Goal: Answer question/provide support: Share knowledge or assist other users

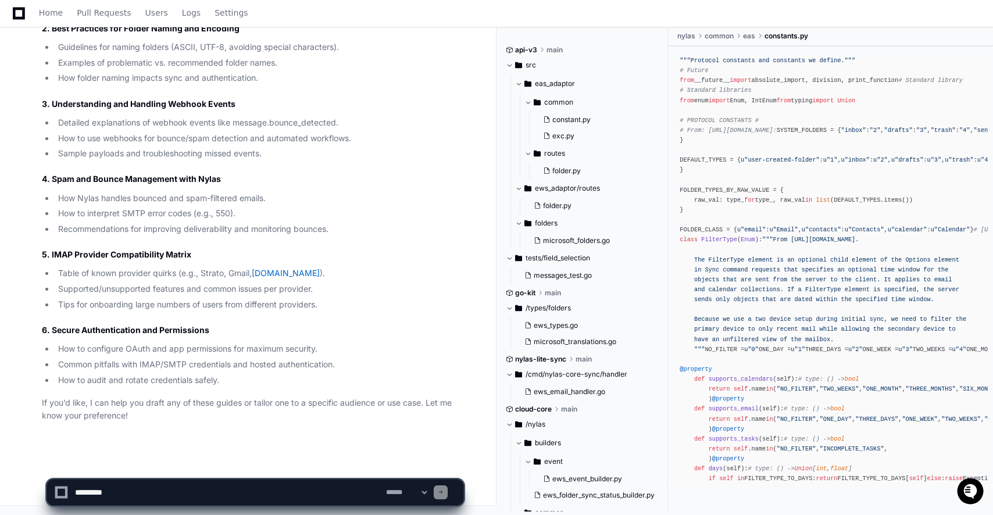
scroll to position [50, 0]
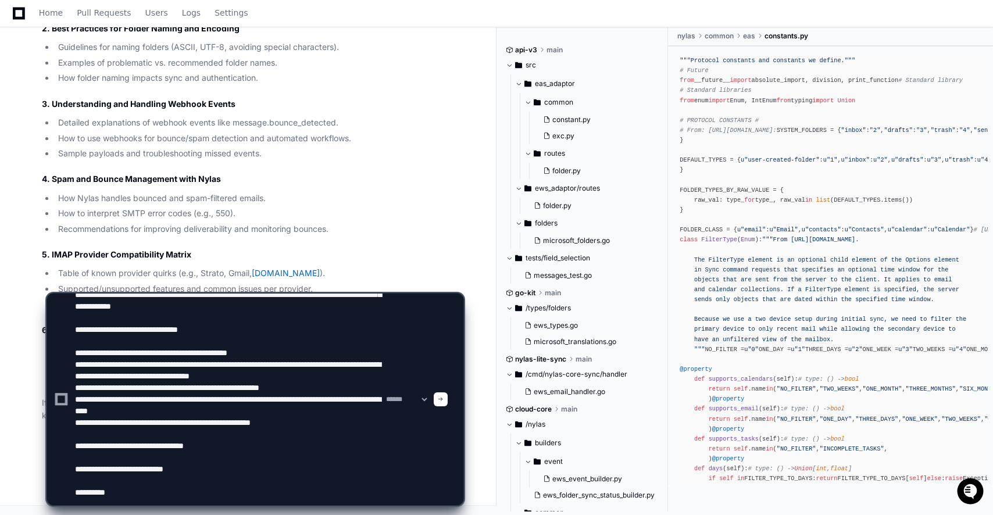
click at [246, 495] on textarea at bounding box center [228, 400] width 311 height 212
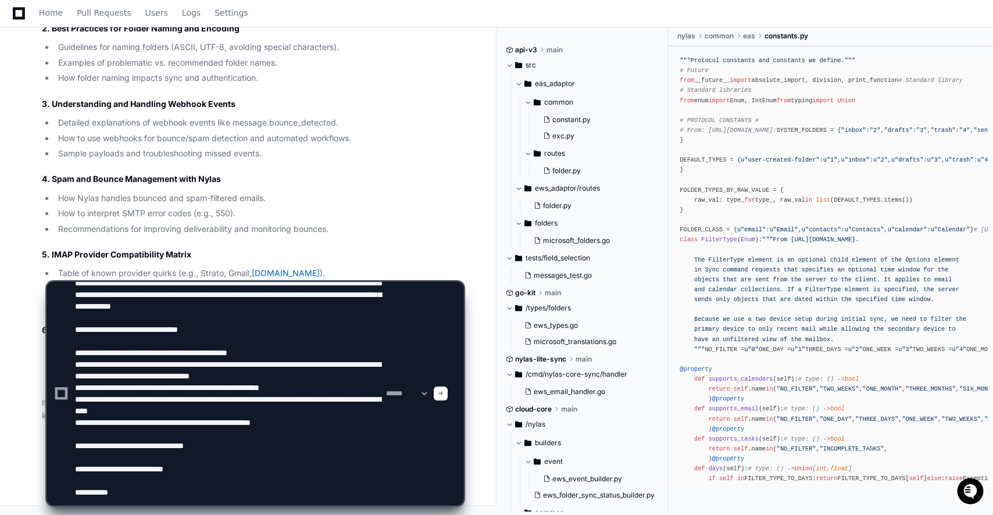
paste textarea "**********"
type textarea "**********"
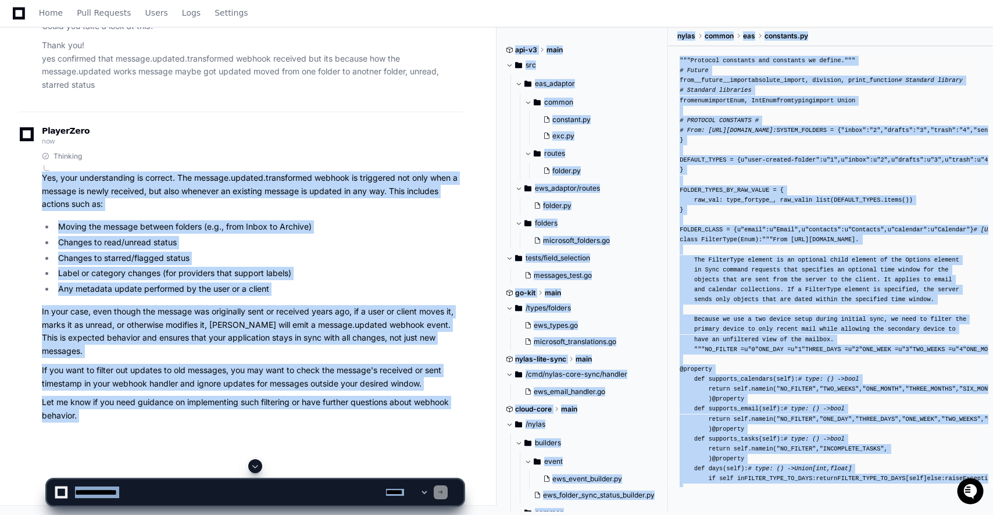
scroll to position [39348, 0]
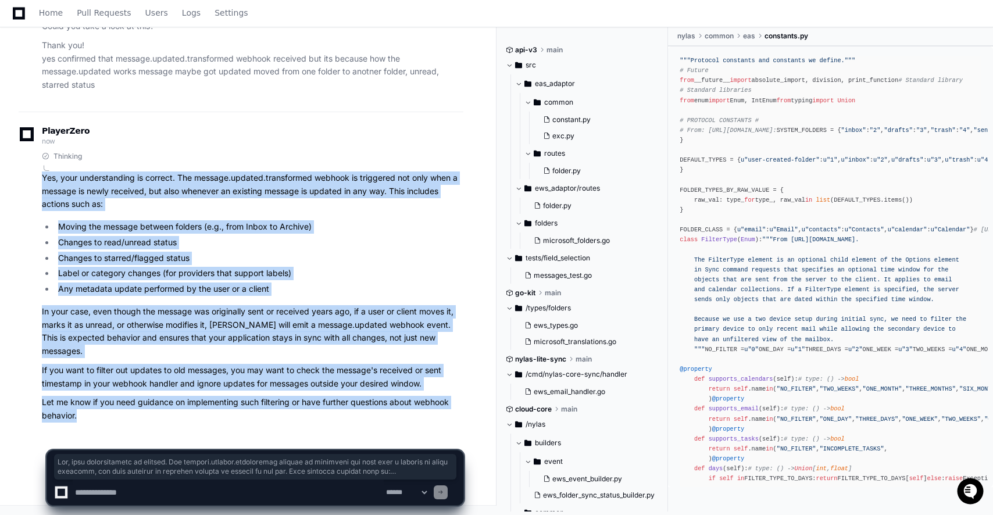
drag, startPoint x: 42, startPoint y: 208, endPoint x: 103, endPoint y: 421, distance: 221.7
click at [103, 421] on article "Yes, your understanding is correct. The message.updated.transformed webhook is …" at bounding box center [252, 296] width 421 height 251
copy article "Yes, your understanding is correct. The message.updated.transformed webhook is …"
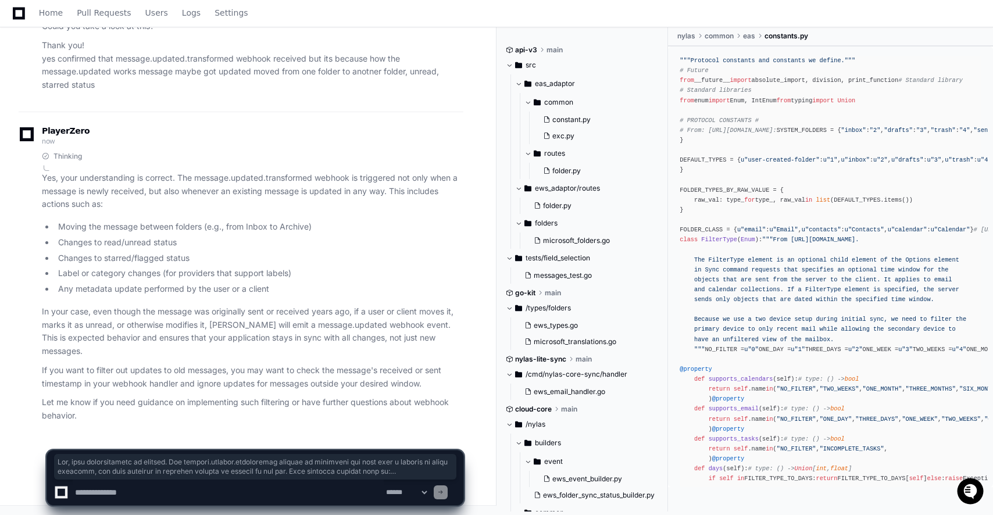
click at [177, 502] on textarea at bounding box center [228, 492] width 311 height 26
paste textarea "**********"
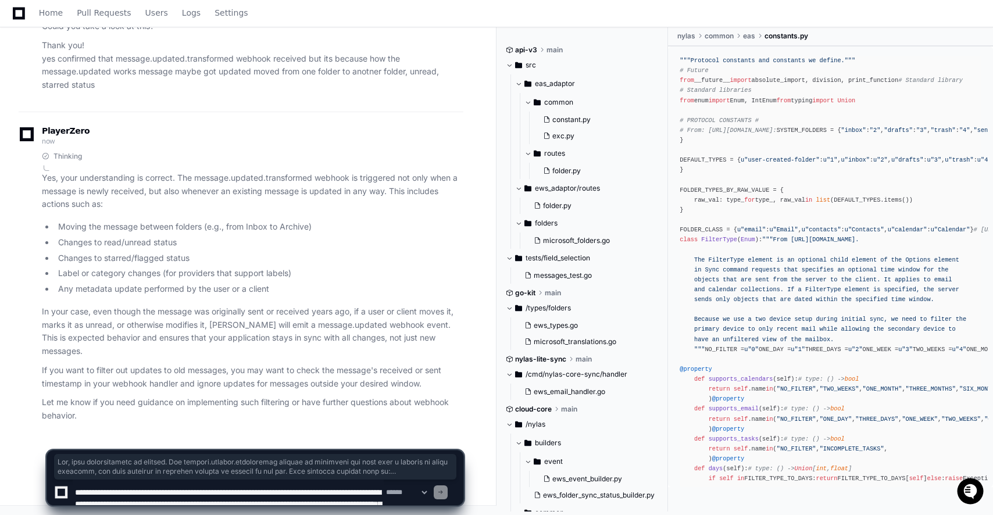
scroll to position [120, 0]
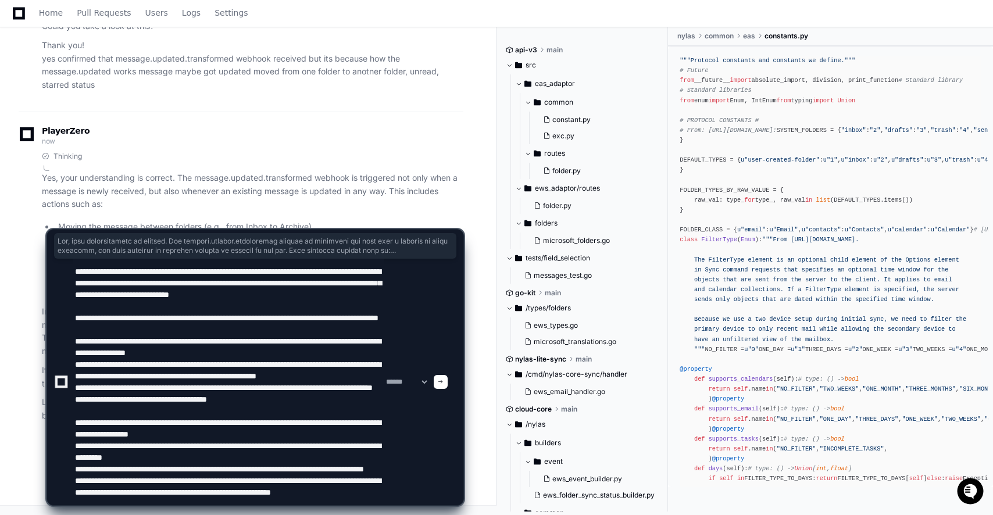
type textarea "**********"
click at [448, 381] on div at bounding box center [441, 382] width 14 height 14
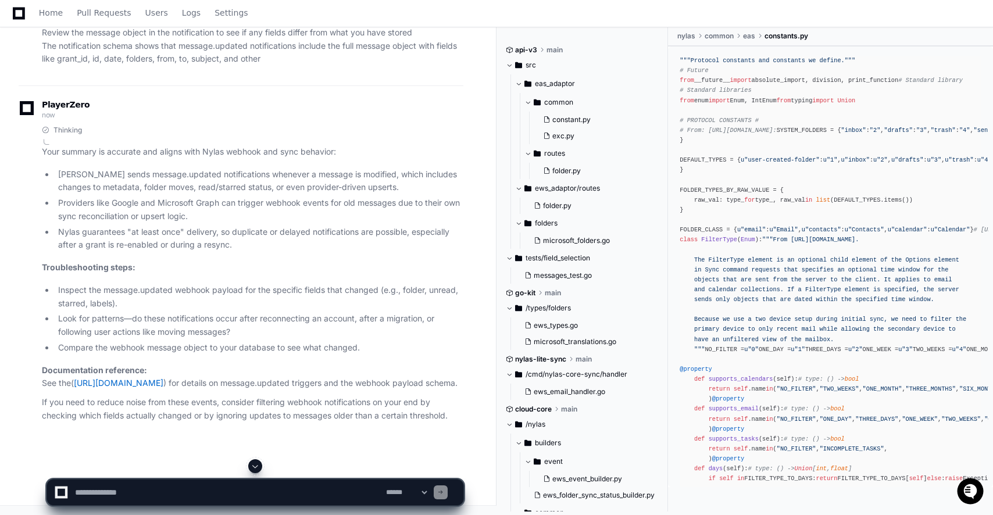
scroll to position [40035, 0]
click at [178, 499] on textarea at bounding box center [228, 492] width 311 height 26
click at [163, 386] on link "[URL][DOMAIN_NAME]" at bounding box center [119, 383] width 90 height 10
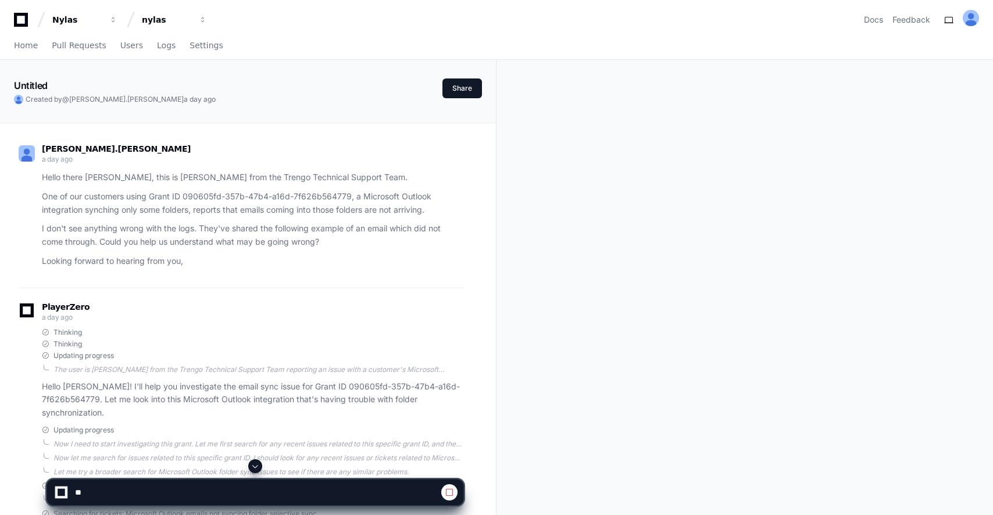
click at [257, 466] on span at bounding box center [254, 465] width 9 height 9
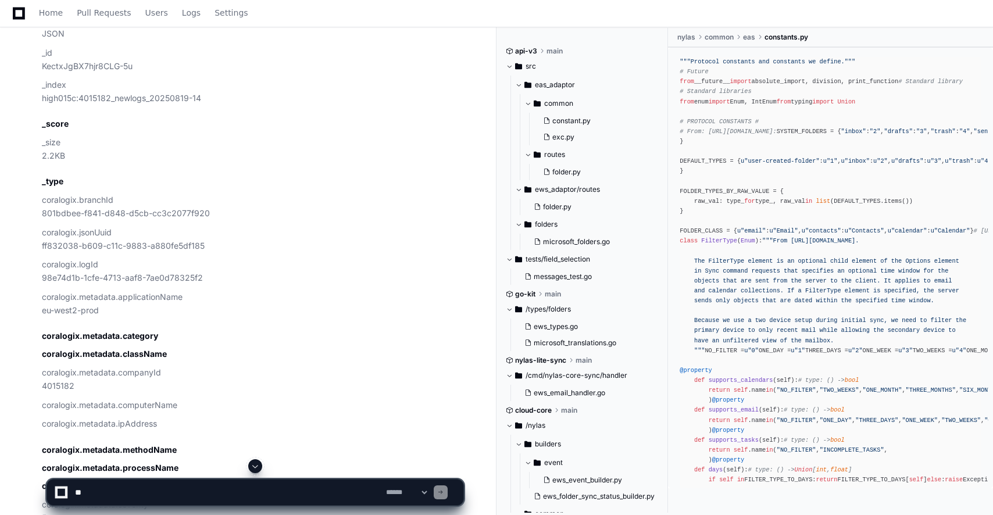
click at [253, 474] on app-app-chat-input "**********" at bounding box center [254, 482] width 417 height 46
click at [254, 468] on span at bounding box center [254, 465] width 9 height 9
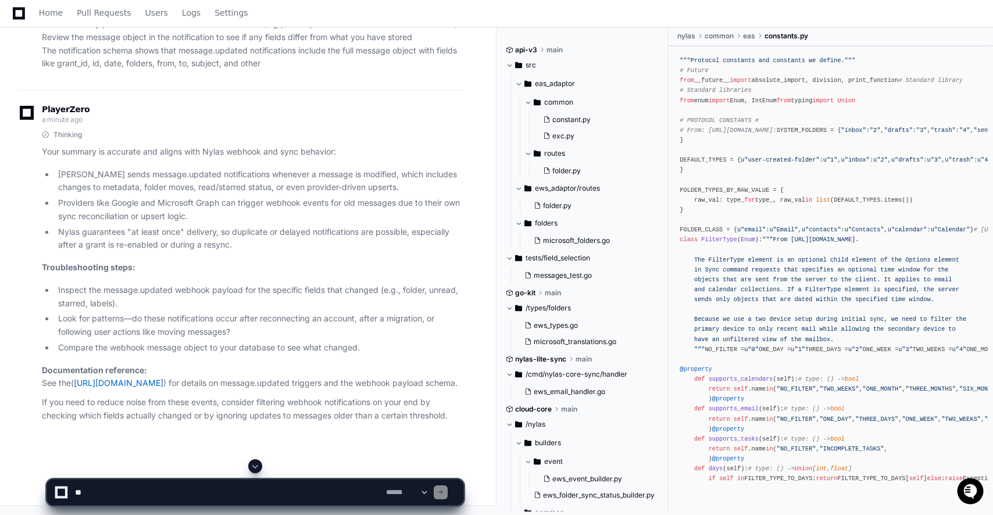
scroll to position [40044, 0]
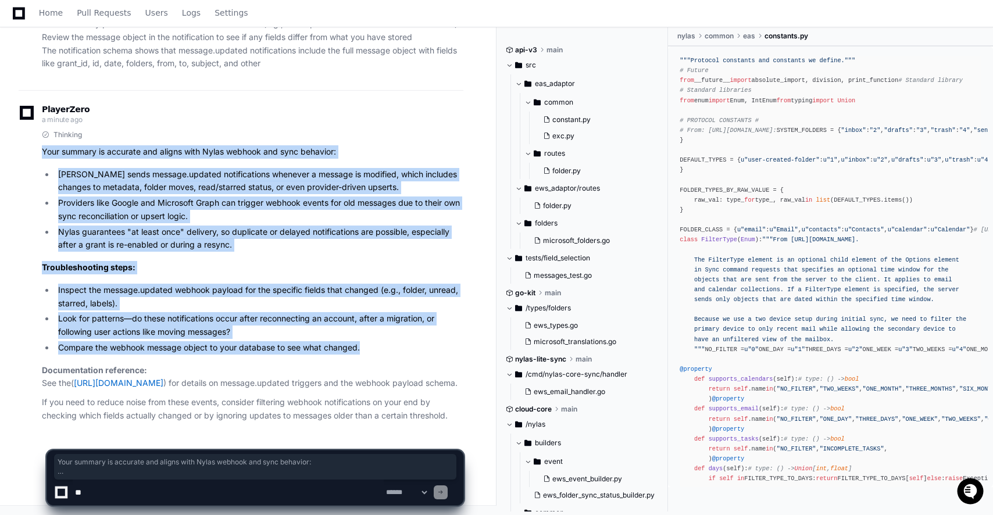
drag, startPoint x: 44, startPoint y: 141, endPoint x: 373, endPoint y: 339, distance: 384.5
click at [373, 339] on article "Your summary is accurate and aligns with Nylas webhook and sync behavior: Nylas…" at bounding box center [252, 283] width 421 height 277
copy article "Your summary is accurate and aligns with Nylas webhook and sync behavior: Nylas…"
click at [342, 284] on li "Inspect the message.updated webhook payload for the specific fields that change…" at bounding box center [259, 297] width 409 height 27
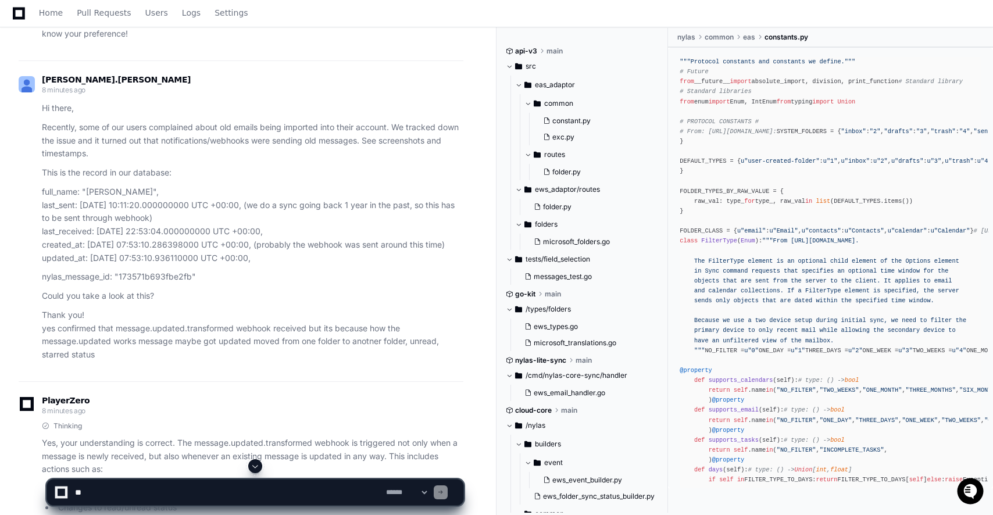
scroll to position [38857, 0]
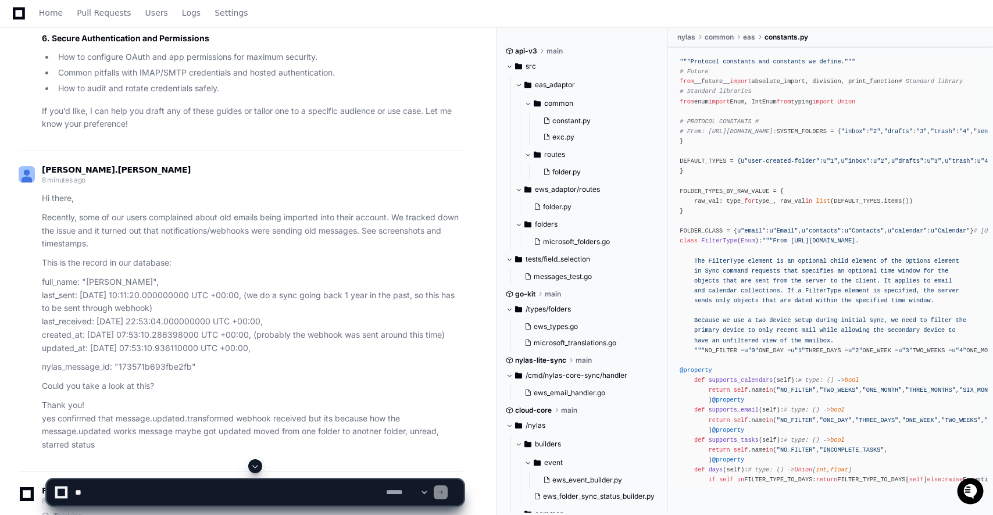
click at [88, 489] on textarea at bounding box center [228, 492] width 311 height 26
type textarea "**********"
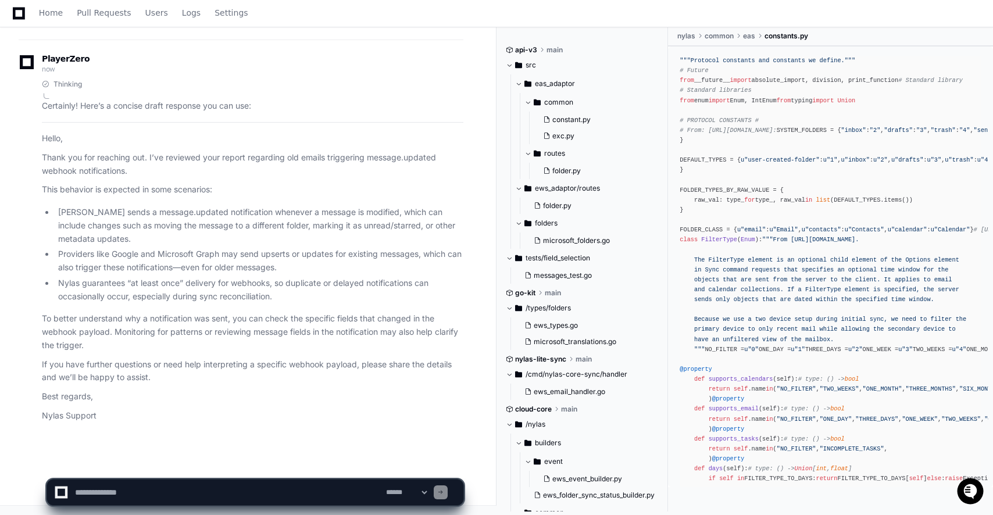
scroll to position [40521, 0]
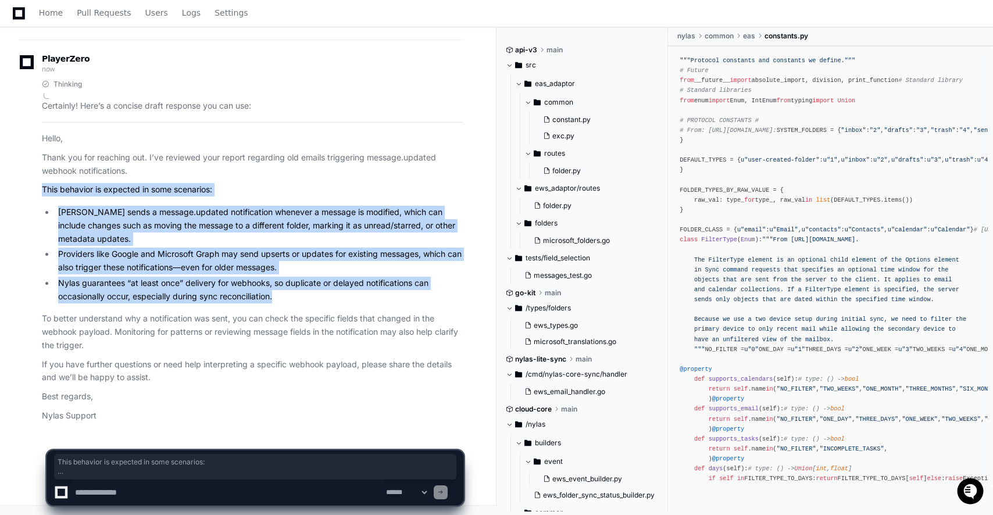
drag, startPoint x: 43, startPoint y: 188, endPoint x: 280, endPoint y: 294, distance: 259.4
click at [280, 294] on article "Certainly! Here’s a concise draft response you can use: Hello, Thank you for re…" at bounding box center [252, 260] width 421 height 323
copy article "This behavior is expected in some scenarios: Nylas sends a message.updated noti…"
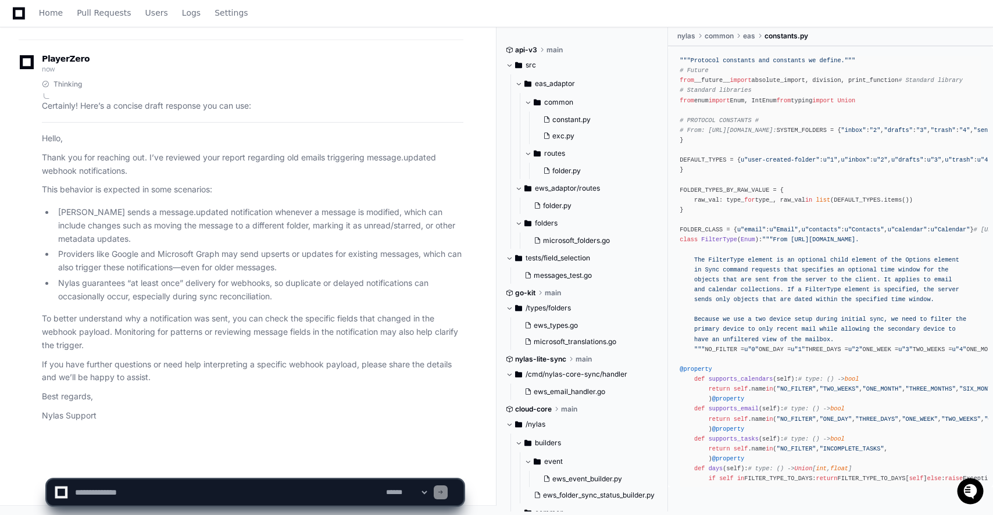
click at [293, 348] on p "To better understand why a notification was sent, you can check the specific fi…" at bounding box center [252, 332] width 421 height 40
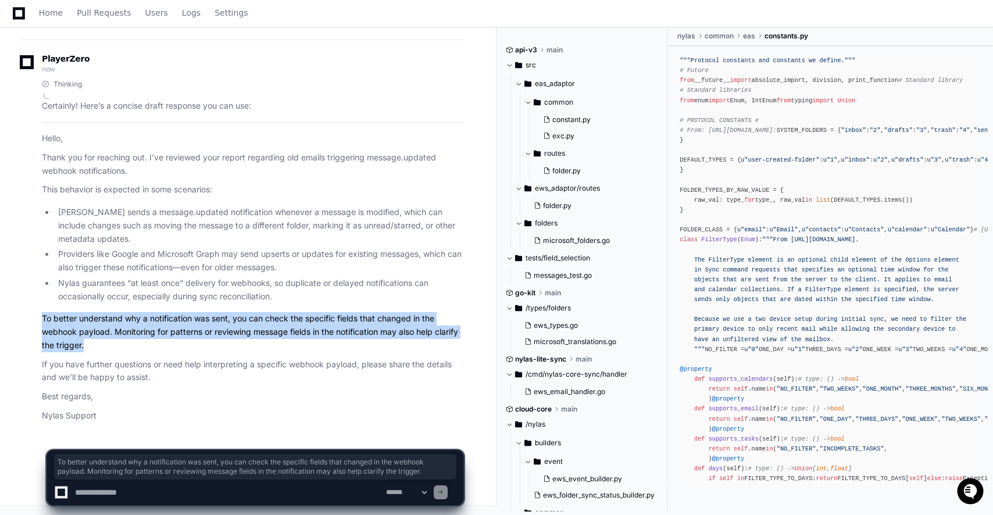
drag, startPoint x: 43, startPoint y: 320, endPoint x: 114, endPoint y: 353, distance: 78.3
click at [114, 352] on p "To better understand why a notification was sent, you can check the specific fi…" at bounding box center [252, 332] width 421 height 40
copy p "To better understand why a notification was sent, you can check the specific fi…"
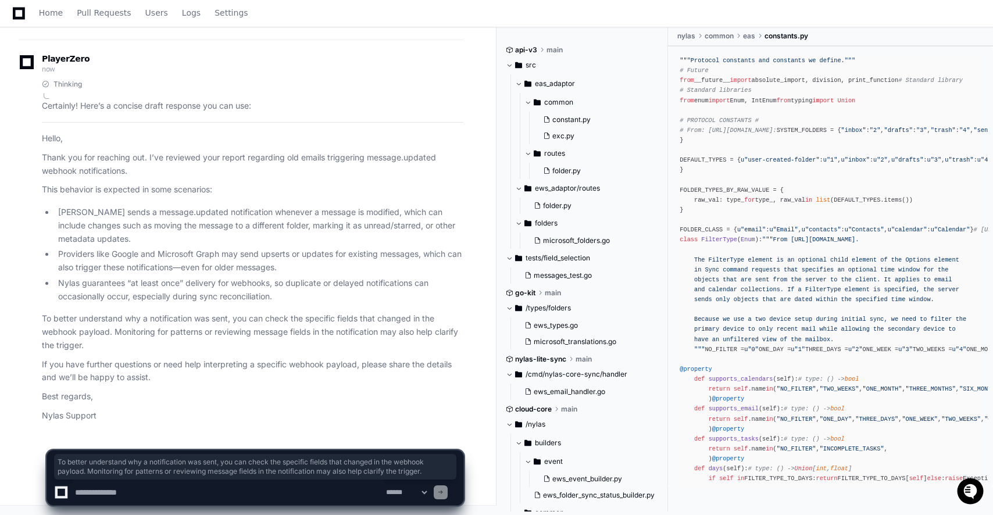
click at [217, 490] on textarea at bounding box center [228, 492] width 311 height 26
paste textarea "**********"
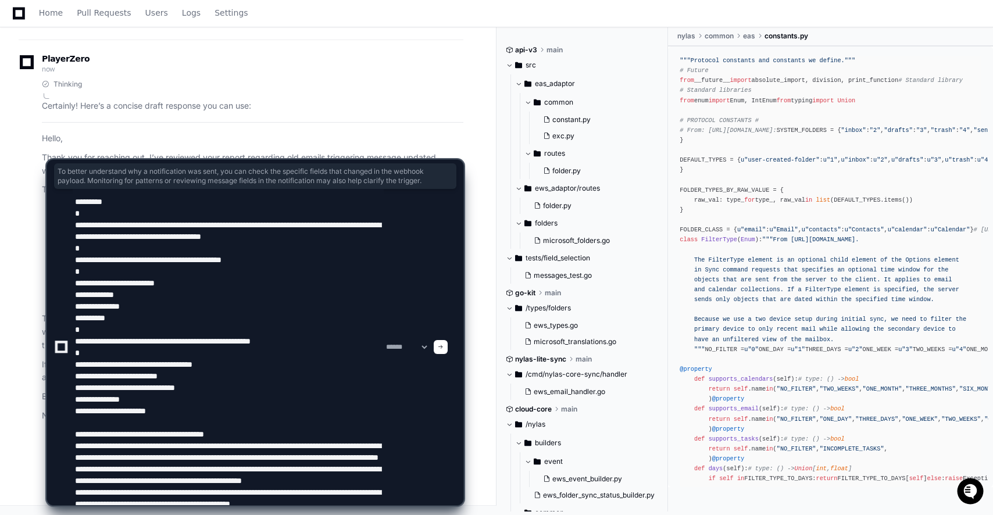
scroll to position [96, 0]
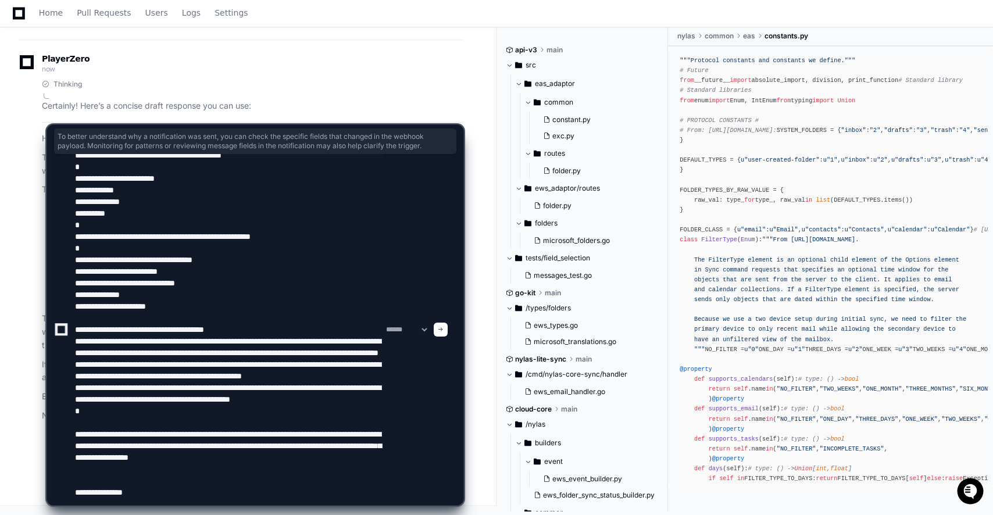
type textarea "**********"
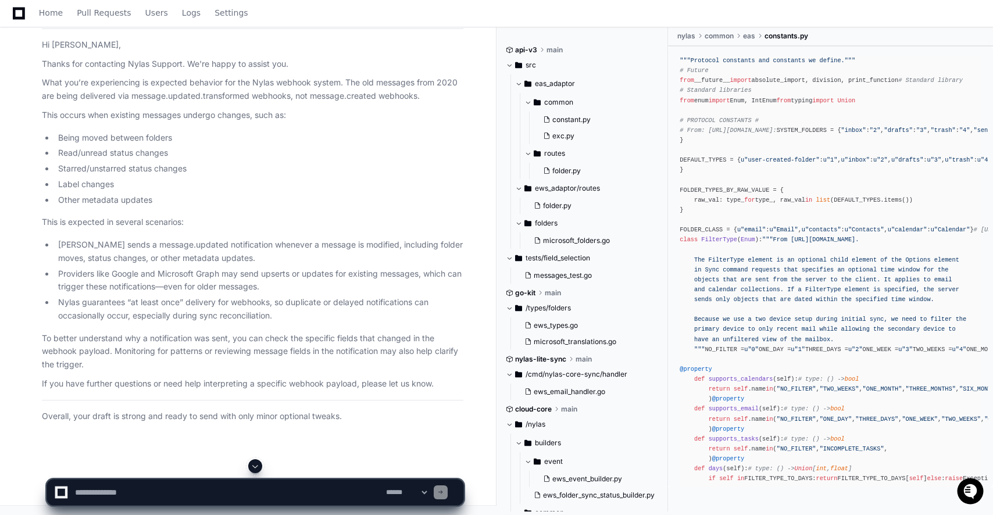
scroll to position [41656, 0]
click at [199, 98] on p "What you’re experiencing is expected behavior for the Nylas webhook system. The…" at bounding box center [252, 89] width 421 height 27
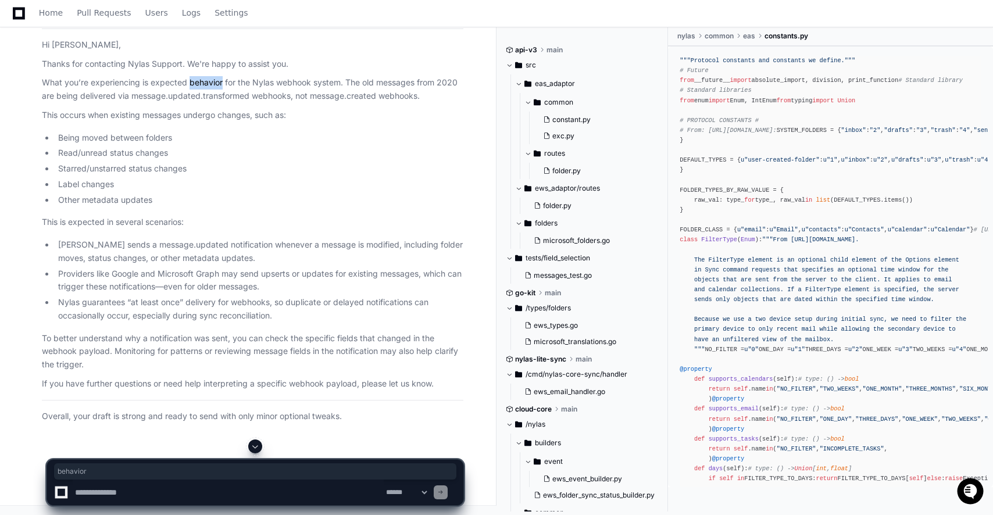
click at [199, 98] on p "What you’re experiencing is expected behavior for the Nylas webhook system. The…" at bounding box center [252, 89] width 421 height 27
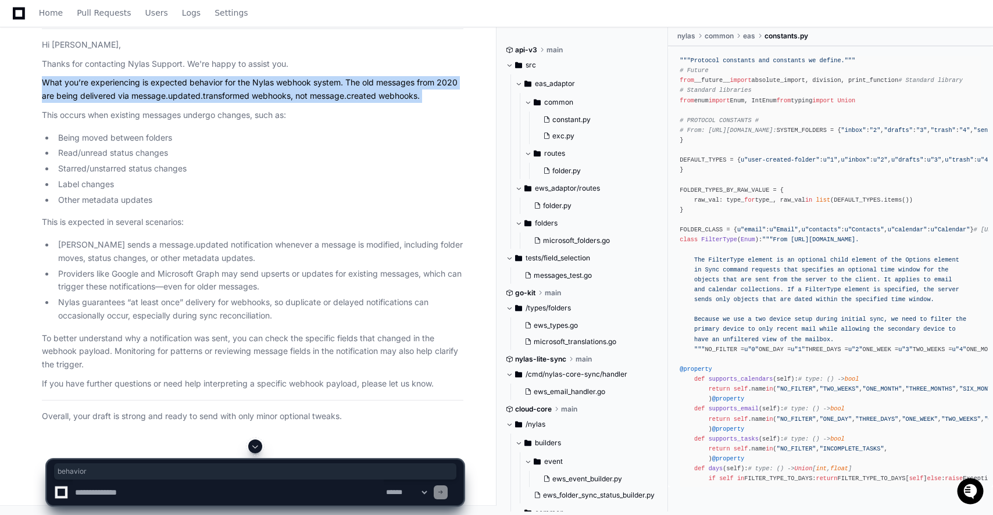
click at [199, 98] on p "What you’re experiencing is expected behavior for the Nylas webhook system. The…" at bounding box center [252, 89] width 421 height 27
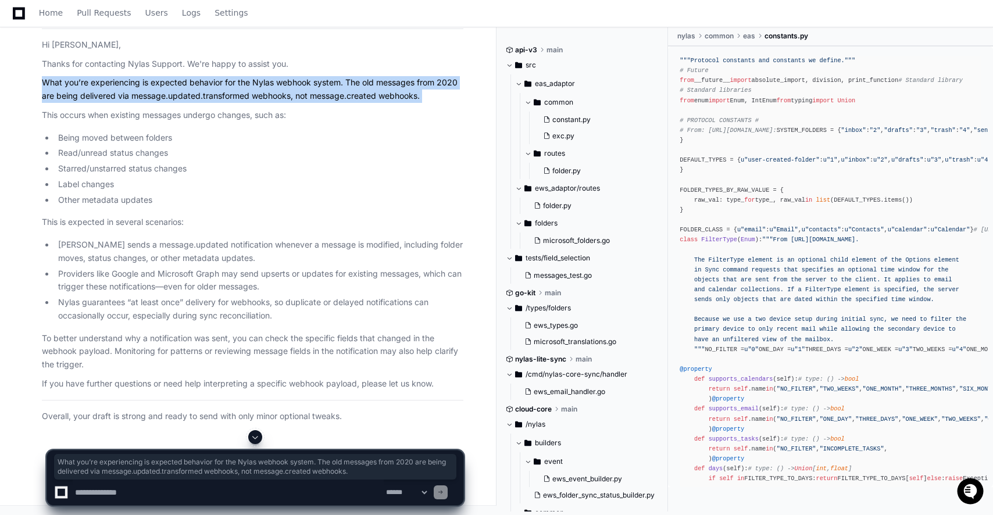
copy article "What you’re experiencing is expected behavior for the Nylas webhook system. The…"
